Goal: Task Accomplishment & Management: Complete application form

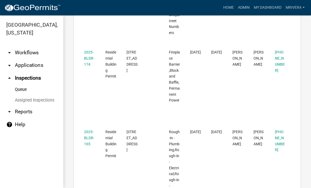
scroll to position [288, 0]
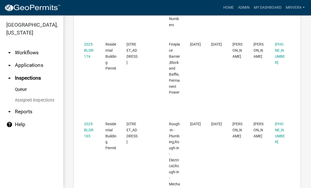
click at [89, 58] on link "2025-BLDR-174" at bounding box center [89, 50] width 10 height 16
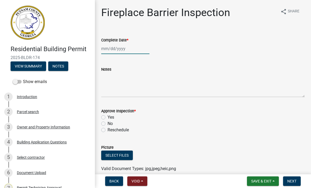
click at [130, 48] on div at bounding box center [125, 48] width 48 height 11
select select "9"
select select "2025"
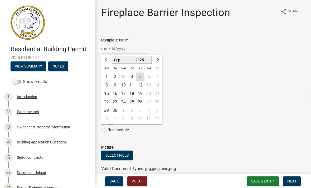
click at [139, 80] on div "5" at bounding box center [140, 76] width 8 height 8
type input "[DATE]"
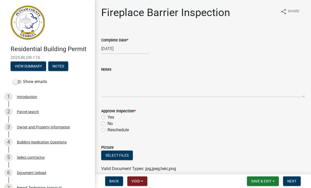
click at [107, 117] on label "Yes" at bounding box center [110, 117] width 7 height 6
click at [107, 117] on input "Yes" at bounding box center [108, 115] width 3 height 3
radio input "true"
click at [294, 183] on span "Next" at bounding box center [291, 181] width 9 height 4
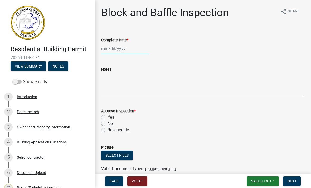
click at [126, 54] on div at bounding box center [125, 48] width 48 height 11
select select "9"
select select "2025"
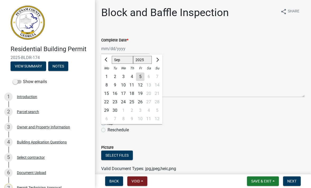
click at [141, 78] on div "5" at bounding box center [140, 76] width 8 height 8
type input "[DATE]"
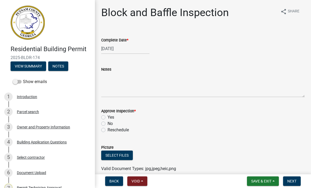
click at [108, 115] on label "Yes" at bounding box center [110, 117] width 7 height 6
click at [108, 115] on input "Yes" at bounding box center [108, 115] width 3 height 3
radio input "true"
click at [298, 183] on button "Next" at bounding box center [292, 180] width 18 height 9
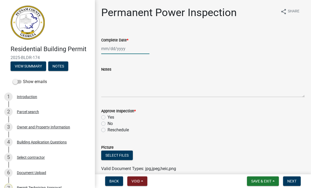
click at [110, 54] on div at bounding box center [125, 48] width 48 height 11
select select "9"
select select "2025"
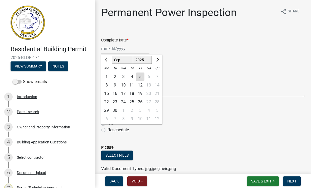
click at [140, 77] on div "5" at bounding box center [140, 76] width 8 height 8
type input "[DATE]"
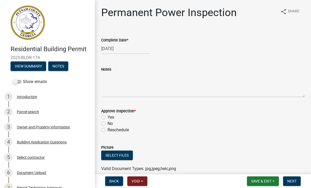
click at [105, 115] on div "Yes" at bounding box center [202, 117] width 203 height 6
click at [107, 117] on label "Yes" at bounding box center [110, 117] width 7 height 6
click at [107, 117] on input "Yes" at bounding box center [108, 115] width 3 height 3
radio input "true"
click at [298, 184] on button "Next" at bounding box center [292, 180] width 18 height 9
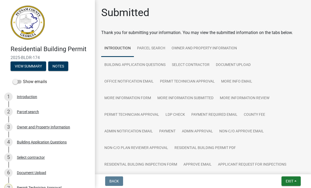
click at [291, 182] on span "Exit" at bounding box center [289, 181] width 8 height 4
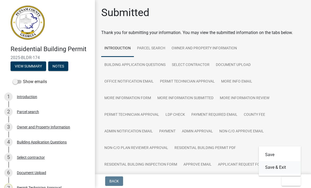
click at [287, 169] on button "Save & Exit" at bounding box center [280, 167] width 42 height 13
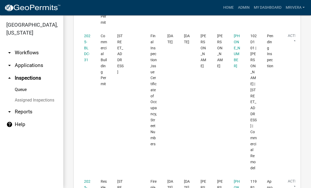
scroll to position [277, 0]
click at [82, 52] on datatable-body-cell "2025-BLDC-31" at bounding box center [87, 101] width 17 height 145
click at [86, 46] on link "2025-BLDC-31" at bounding box center [87, 48] width 6 height 28
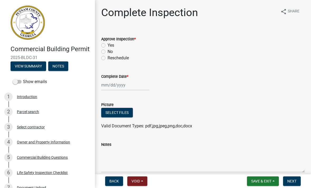
click at [106, 44] on div "Yes" at bounding box center [202, 45] width 203 height 6
click at [107, 45] on label "Yes" at bounding box center [110, 45] width 7 height 6
click at [107, 45] on input "Yes" at bounding box center [108, 43] width 3 height 3
radio input "true"
click at [110, 80] on div at bounding box center [125, 85] width 48 height 11
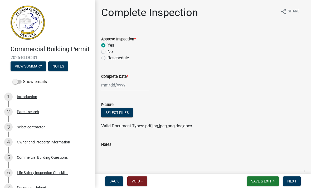
select select "9"
select select "2025"
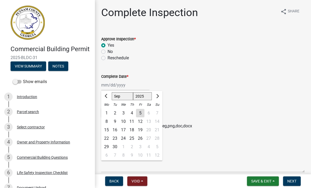
click at [141, 112] on div "5" at bounding box center [140, 113] width 8 height 8
type input "[DATE]"
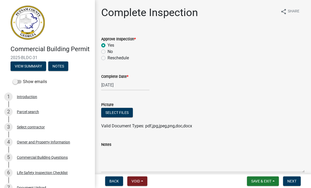
click at [293, 180] on span "Next" at bounding box center [291, 181] width 9 height 4
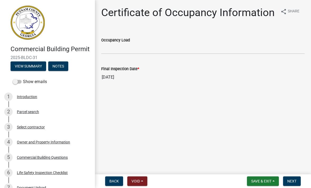
click at [294, 180] on span "Next" at bounding box center [291, 181] width 9 height 4
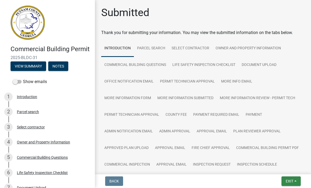
click at [291, 179] on span "Exit" at bounding box center [289, 181] width 8 height 4
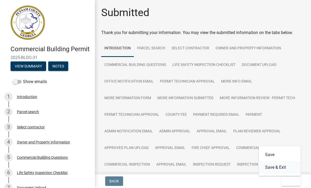
click at [290, 167] on button "Save & Exit" at bounding box center [280, 167] width 42 height 13
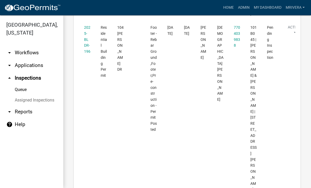
scroll to position [725, 0]
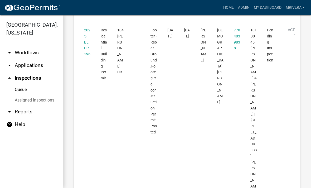
click at [89, 56] on link "2025-BLDR-196" at bounding box center [87, 42] width 6 height 28
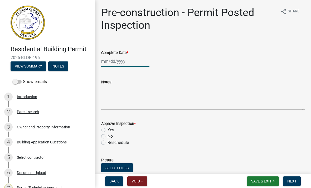
click at [128, 63] on div at bounding box center [125, 61] width 48 height 11
select select "9"
select select "2025"
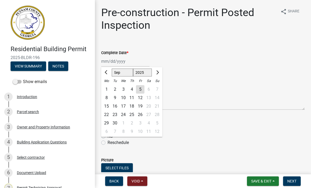
click at [142, 90] on div "5" at bounding box center [140, 89] width 8 height 8
type input "[DATE]"
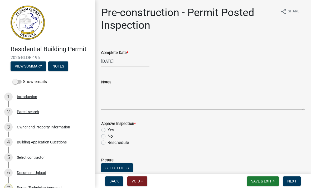
click at [107, 129] on label "Yes" at bounding box center [110, 130] width 7 height 6
click at [107, 129] on input "Yes" at bounding box center [108, 128] width 3 height 3
radio input "true"
click at [294, 181] on span "Next" at bounding box center [291, 181] width 9 height 4
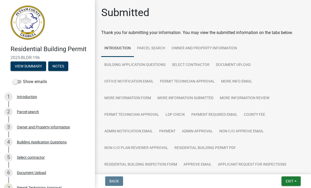
click at [294, 171] on ul "Introduction Parcel search Owner and Property Information Building Application …" at bounding box center [202, 123] width 203 height 166
click at [295, 182] on button "Exit" at bounding box center [290, 180] width 19 height 9
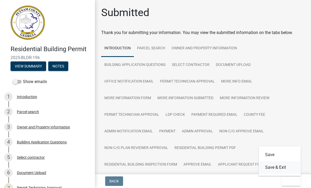
click at [286, 169] on button "Save & Exit" at bounding box center [280, 167] width 42 height 13
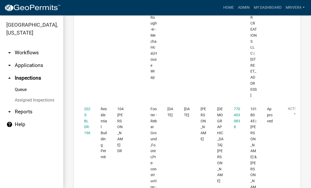
scroll to position [652, 0]
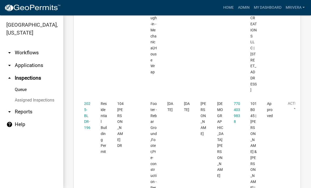
click at [87, 130] on link "2025-BLDR-196" at bounding box center [87, 115] width 6 height 28
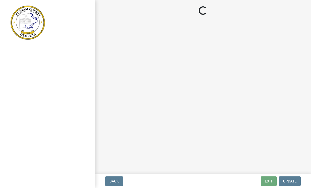
click at [83, 137] on div at bounding box center [47, 94] width 95 height 188
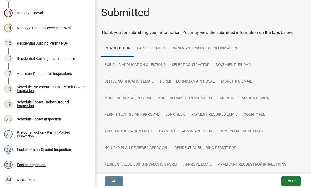
scroll to position [266, 0]
click at [27, 101] on div "Schedule Footer - Rebar Ground Inspection" at bounding box center [52, 103] width 70 height 7
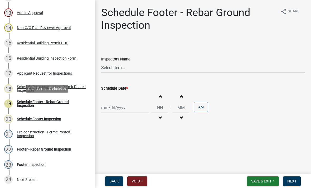
click at [128, 67] on select "Select Item... mrivera ([PERSON_NAME]) [PERSON_NAME] ([PERSON_NAME] ([PERSON_NA…" at bounding box center [202, 67] width 203 height 11
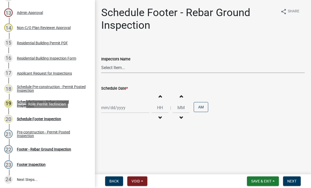
click at [31, 117] on div "Schedule Footer Inspection" at bounding box center [39, 119] width 44 height 4
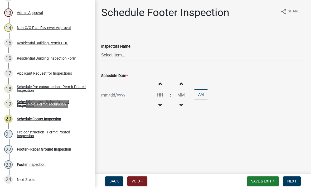
click at [150, 56] on select "Select Item... mrivera ([PERSON_NAME]) [PERSON_NAME] ([PERSON_NAME] ([PERSON_NA…" at bounding box center [202, 55] width 203 height 11
select select "07642ab0-564c-47bb-824b-0ccf2da83593"
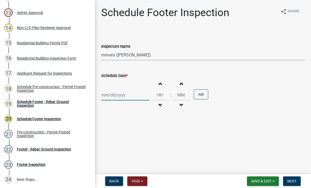
click at [130, 100] on div at bounding box center [125, 95] width 48 height 11
select select "9"
select select "2025"
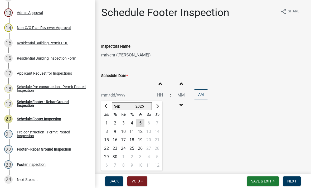
click at [140, 125] on div "5" at bounding box center [140, 123] width 8 height 8
type input "[DATE]"
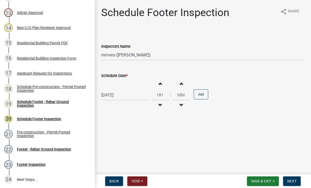
click at [291, 184] on button "Next" at bounding box center [292, 180] width 18 height 9
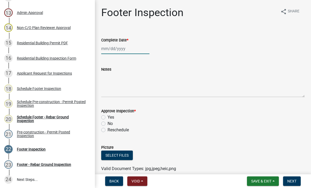
click at [128, 51] on div at bounding box center [125, 48] width 48 height 11
select select "9"
select select "2025"
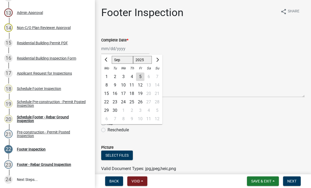
click at [142, 79] on div "5" at bounding box center [140, 76] width 8 height 8
type input "[DATE]"
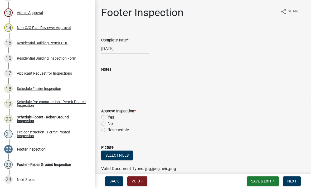
click at [107, 116] on label "Yes" at bounding box center [110, 117] width 7 height 6
click at [107, 116] on input "Yes" at bounding box center [108, 115] width 3 height 3
radio input "true"
click at [295, 180] on span "Next" at bounding box center [291, 181] width 9 height 4
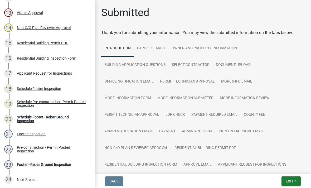
click at [295, 183] on button "Exit" at bounding box center [290, 180] width 19 height 9
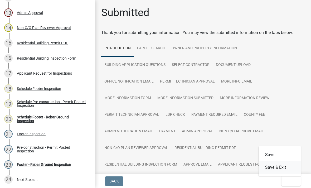
click at [290, 168] on button "Save & Exit" at bounding box center [280, 167] width 42 height 13
